Goal: Find specific page/section: Find specific page/section

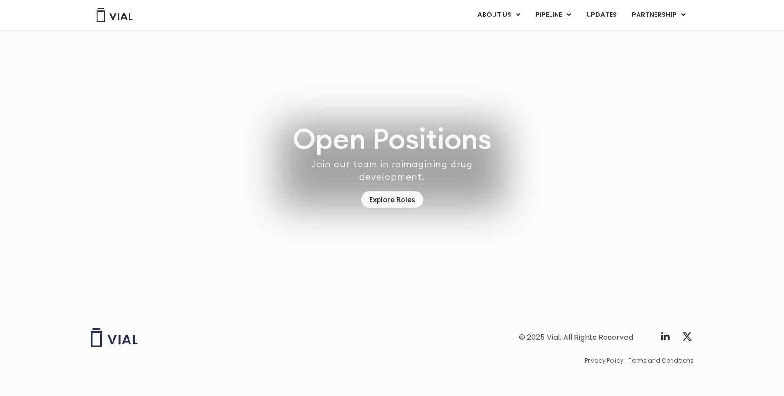
scroll to position [2645, 0]
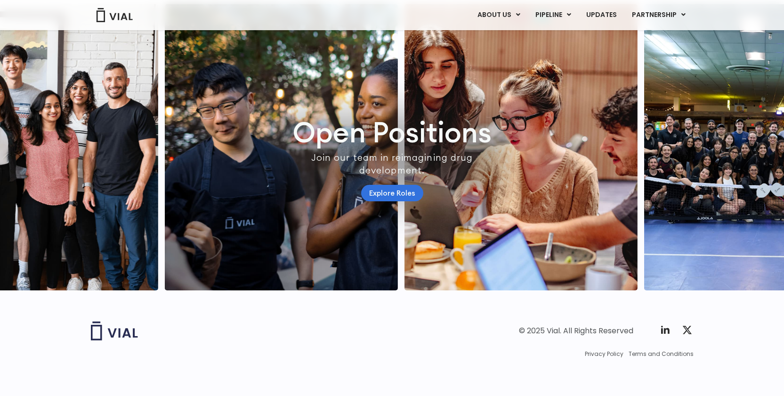
click at [381, 186] on link "Explore Roles" at bounding box center [392, 193] width 62 height 16
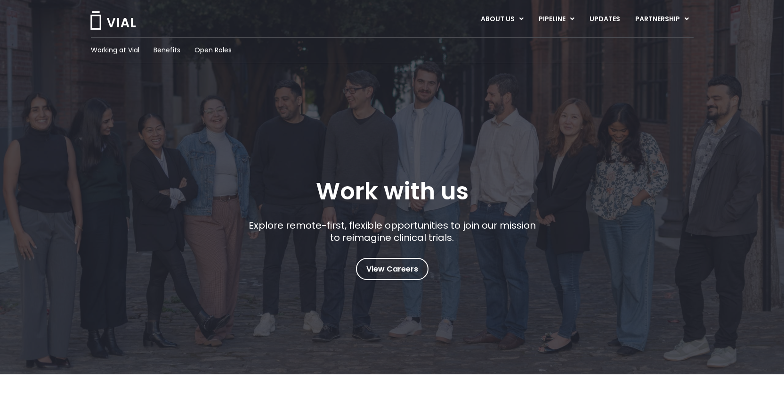
scroll to position [18, 0]
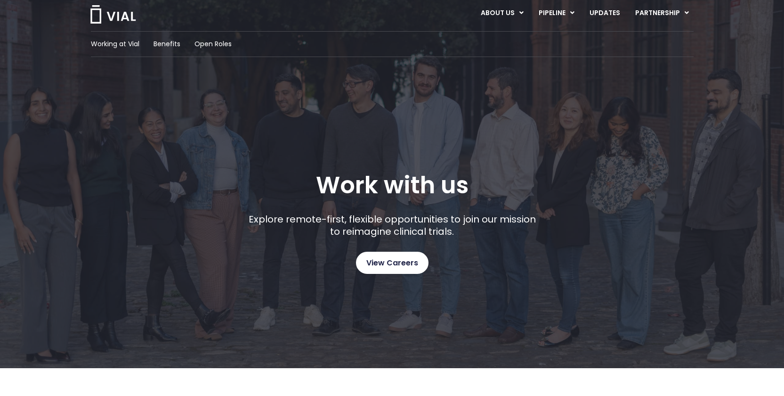
click at [386, 262] on span "View Careers" at bounding box center [392, 263] width 52 height 12
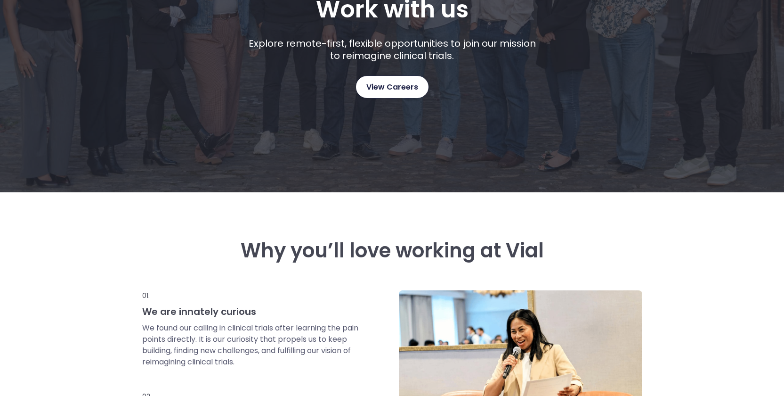
scroll to position [0, 0]
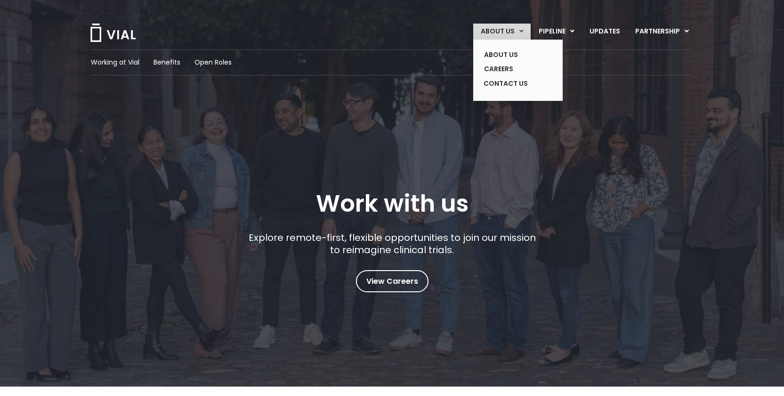
click at [497, 33] on link "ABOUT US" at bounding box center [501, 32] width 57 height 16
click at [496, 85] on link "CONTACT US" at bounding box center [510, 83] width 69 height 15
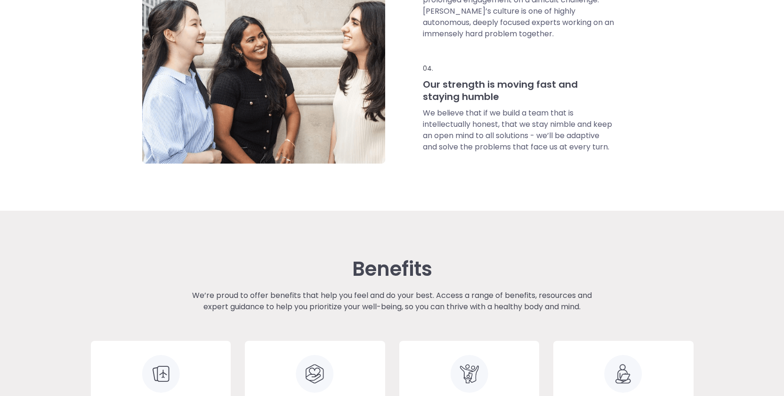
scroll to position [1329, 0]
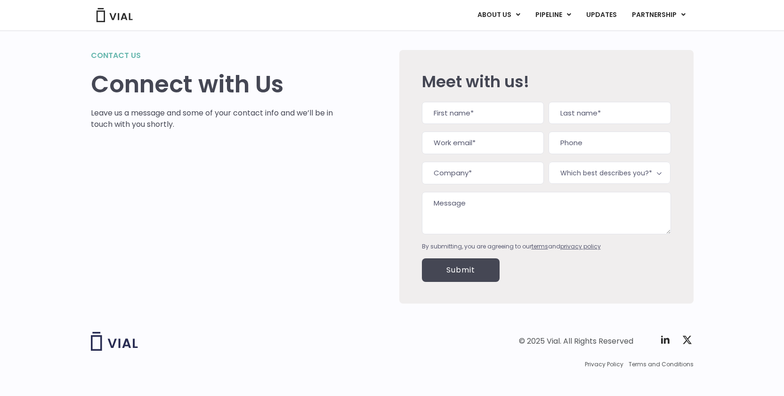
scroll to position [34, 0]
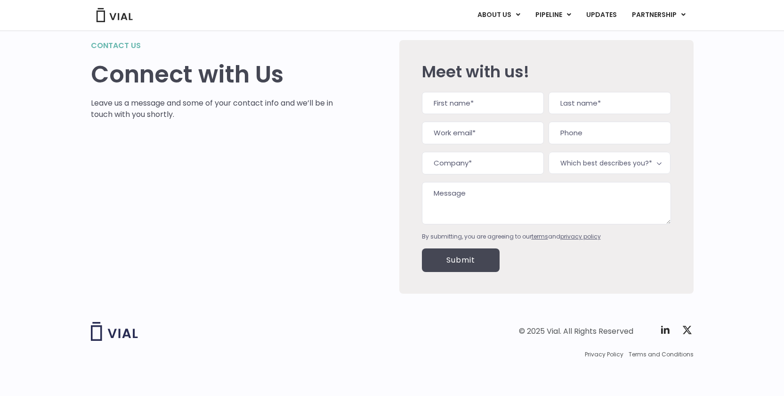
click at [613, 156] on span "Which best describes you?*" at bounding box center [610, 163] width 122 height 22
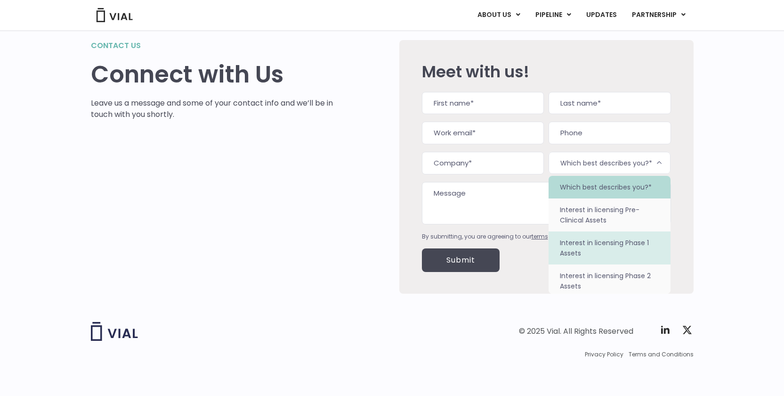
scroll to position [59, 0]
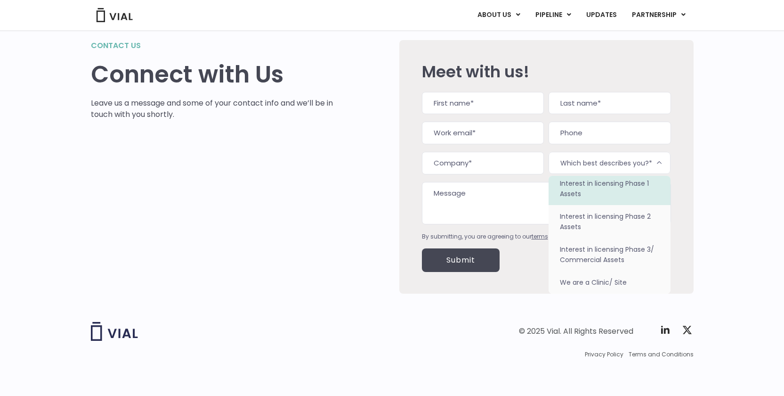
click at [701, 160] on div "Contact us Connect with Us Leave us a message and some of your contact info and…" at bounding box center [392, 155] width 784 height 299
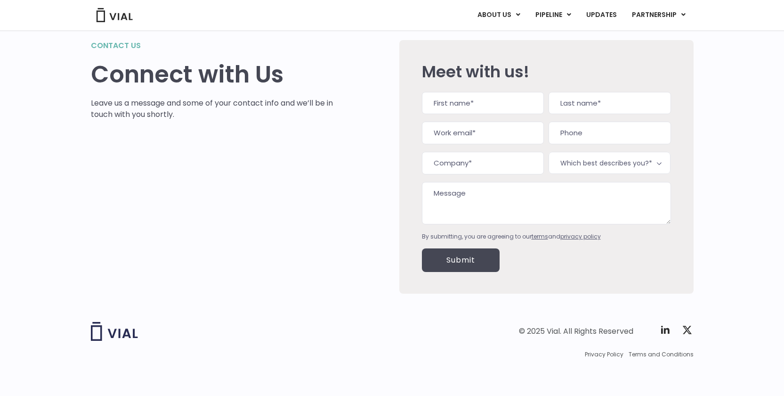
scroll to position [0, 0]
